Goal: Information Seeking & Learning: Learn about a topic

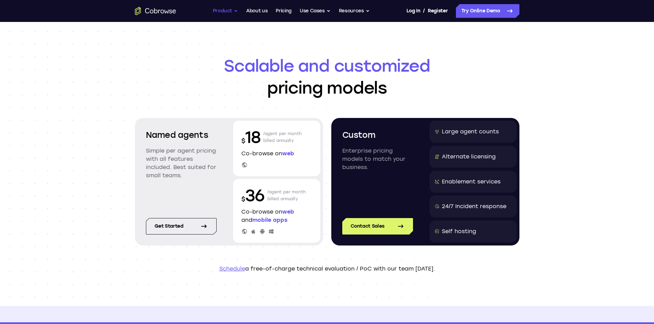
click at [220, 8] on button "Product" at bounding box center [225, 11] width 25 height 14
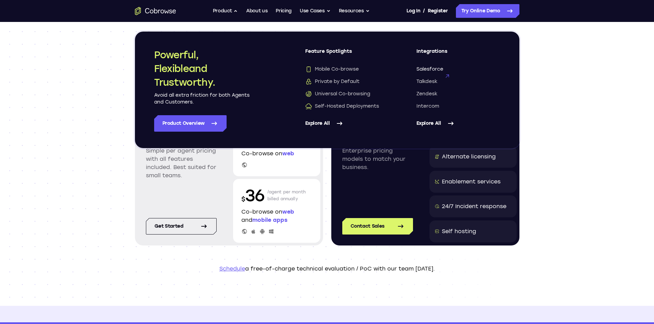
click at [426, 67] on span "Salesforce" at bounding box center [429, 69] width 27 height 7
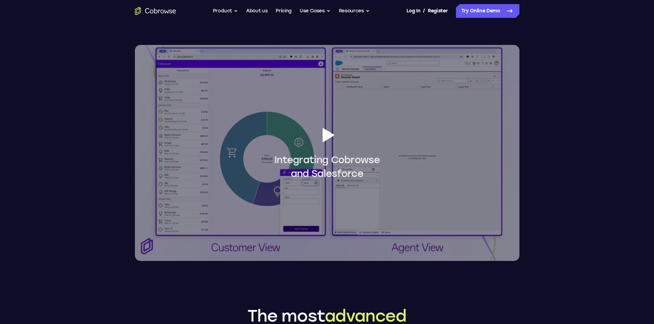
scroll to position [584, 0]
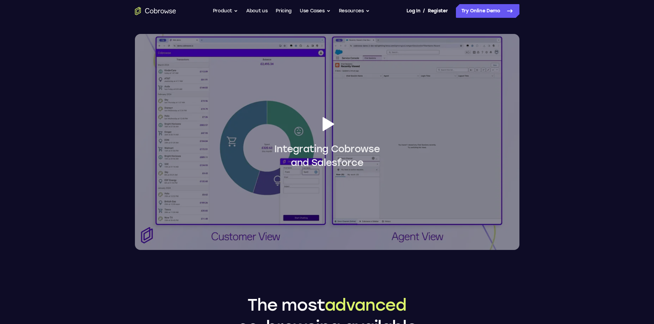
click at [330, 125] on icon at bounding box center [328, 124] width 12 height 14
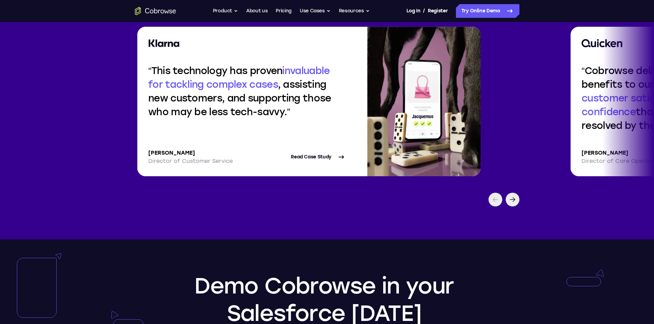
scroll to position [1339, 0]
click at [511, 206] on div at bounding box center [513, 200] width 14 height 14
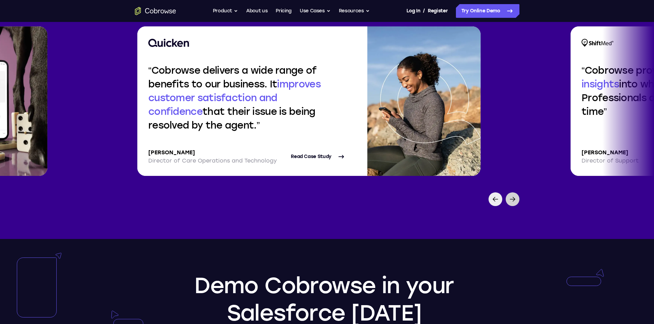
click at [511, 206] on div at bounding box center [513, 200] width 14 height 14
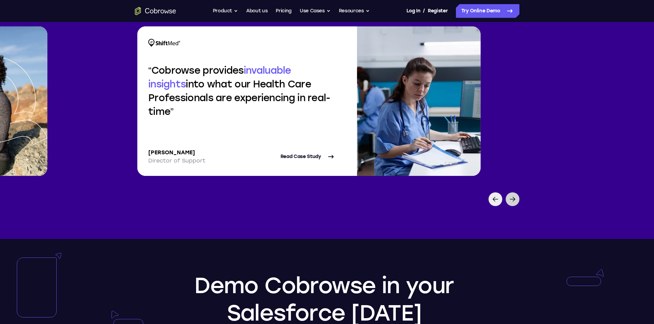
click at [511, 206] on div at bounding box center [513, 200] width 14 height 14
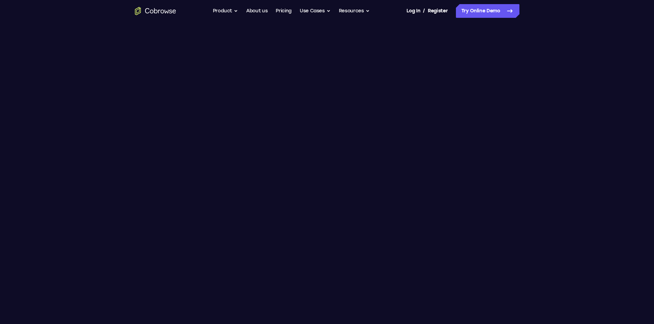
scroll to position [515, 0]
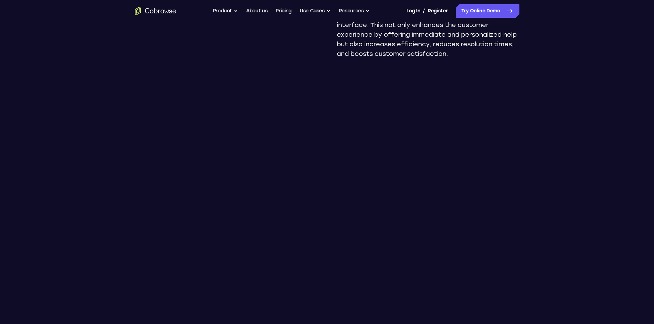
click at [539, 102] on div "Add Cobrowse to The most advanced co-browsing solution in the Salesforce AppExc…" at bounding box center [326, 156] width 439 height 1299
click at [277, 6] on link "Pricing" at bounding box center [284, 11] width 16 height 14
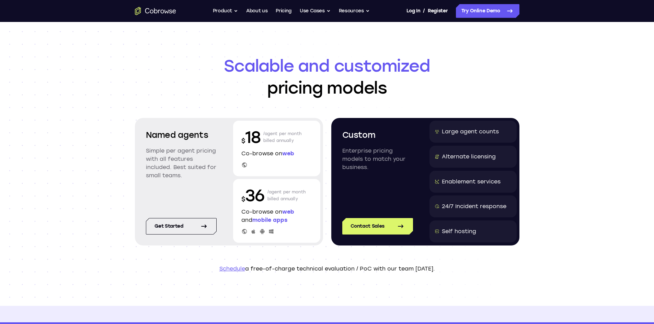
click at [292, 12] on ul "Go back Powerful, Flexible and Trustworthy. Avoid all extra friction for both A…" at bounding box center [291, 11] width 157 height 14
click at [254, 10] on link "About us" at bounding box center [256, 11] width 21 height 14
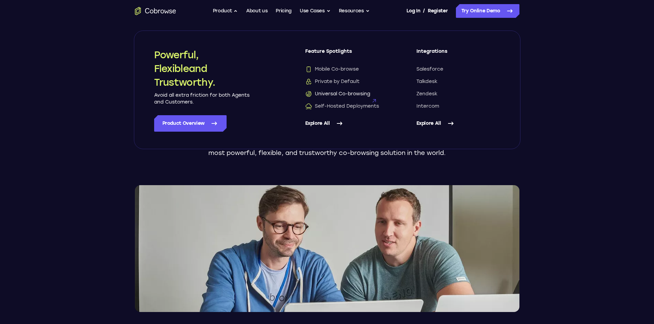
click at [341, 92] on span "Universal Co-browsing" at bounding box center [337, 94] width 65 height 7
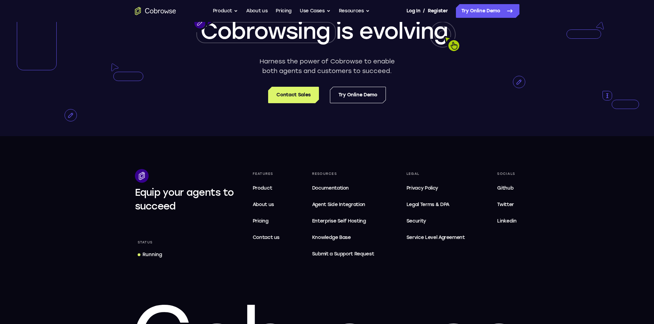
scroll to position [1194, 0]
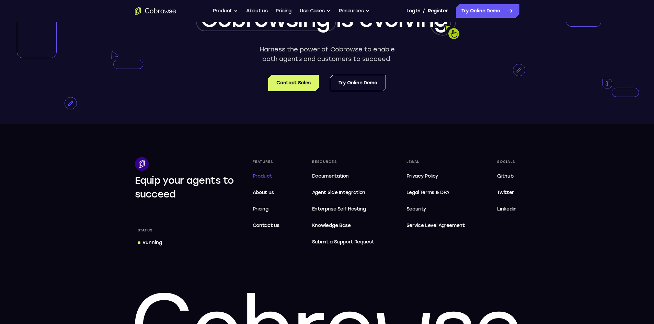
click at [262, 175] on span "Product" at bounding box center [263, 176] width 20 height 6
